Goal: Task Accomplishment & Management: Use online tool/utility

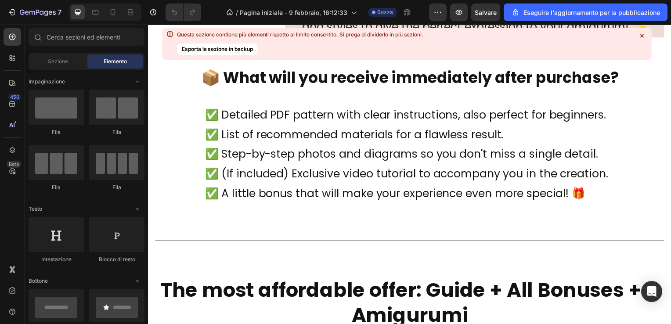
scroll to position [3361, 0]
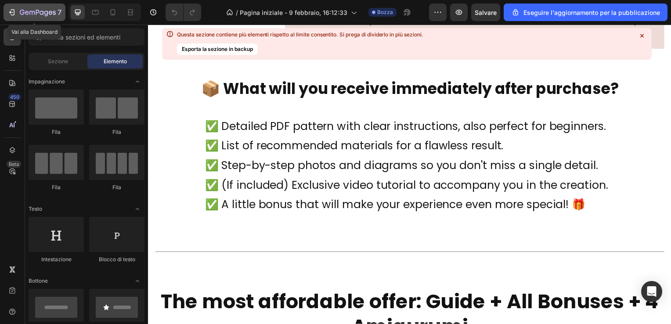
click at [10, 10] on icon "button" at bounding box center [11, 12] width 9 height 9
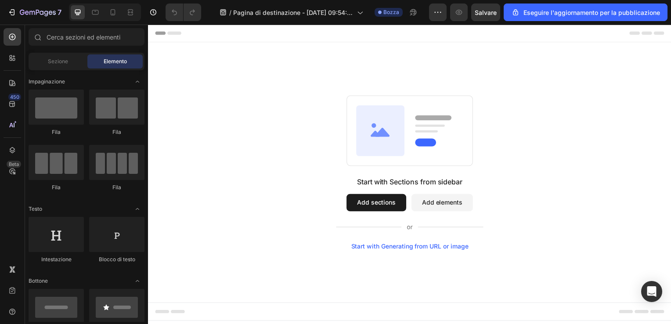
click at [420, 246] on div "Start with Generating from URL or image" at bounding box center [412, 248] width 118 height 7
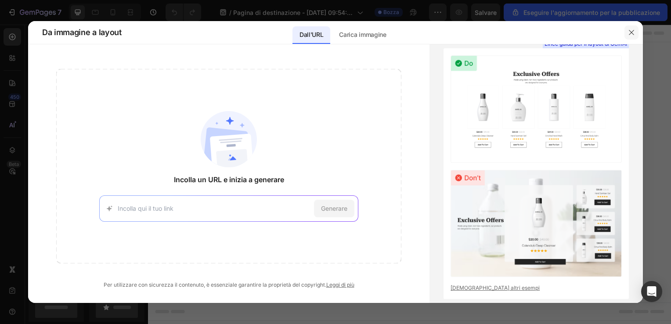
click at [634, 31] on icon "button" at bounding box center [631, 32] width 7 height 7
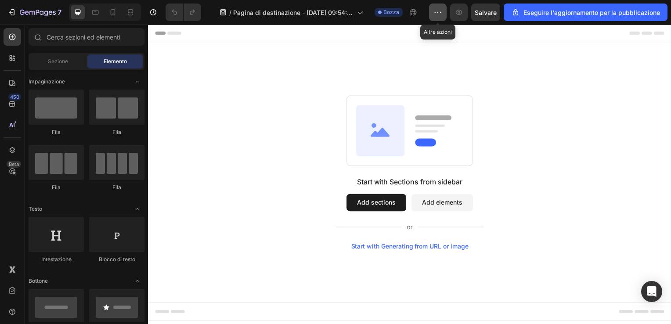
click at [441, 11] on icon "button" at bounding box center [438, 12] width 9 height 9
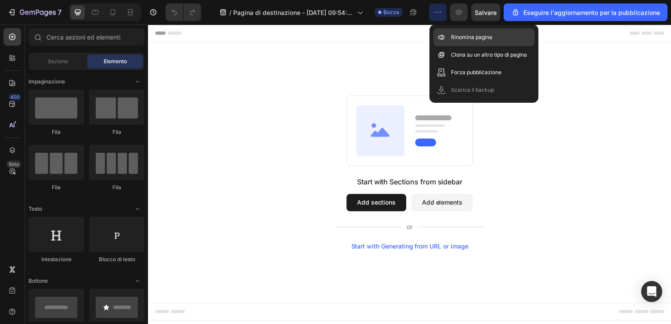
click at [455, 37] on p "Rinomina pagina" at bounding box center [471, 37] width 41 height 9
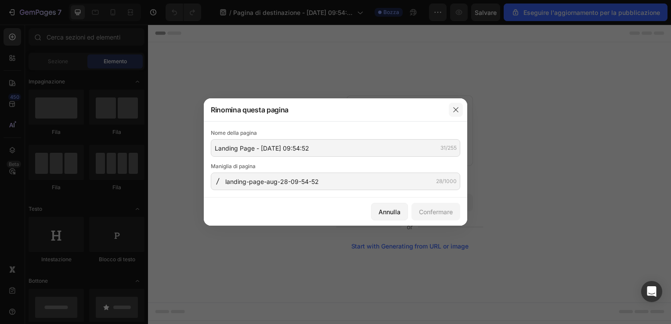
click at [457, 108] on icon "button" at bounding box center [455, 109] width 7 height 7
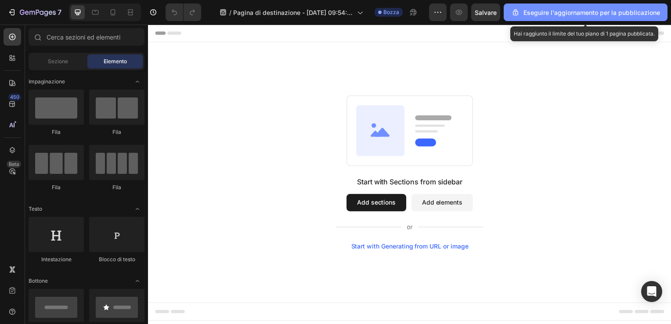
click at [583, 11] on font "Eseguire l'aggiornamento per la pubblicazione" at bounding box center [592, 12] width 137 height 9
